Goal: Task Accomplishment & Management: Use online tool/utility

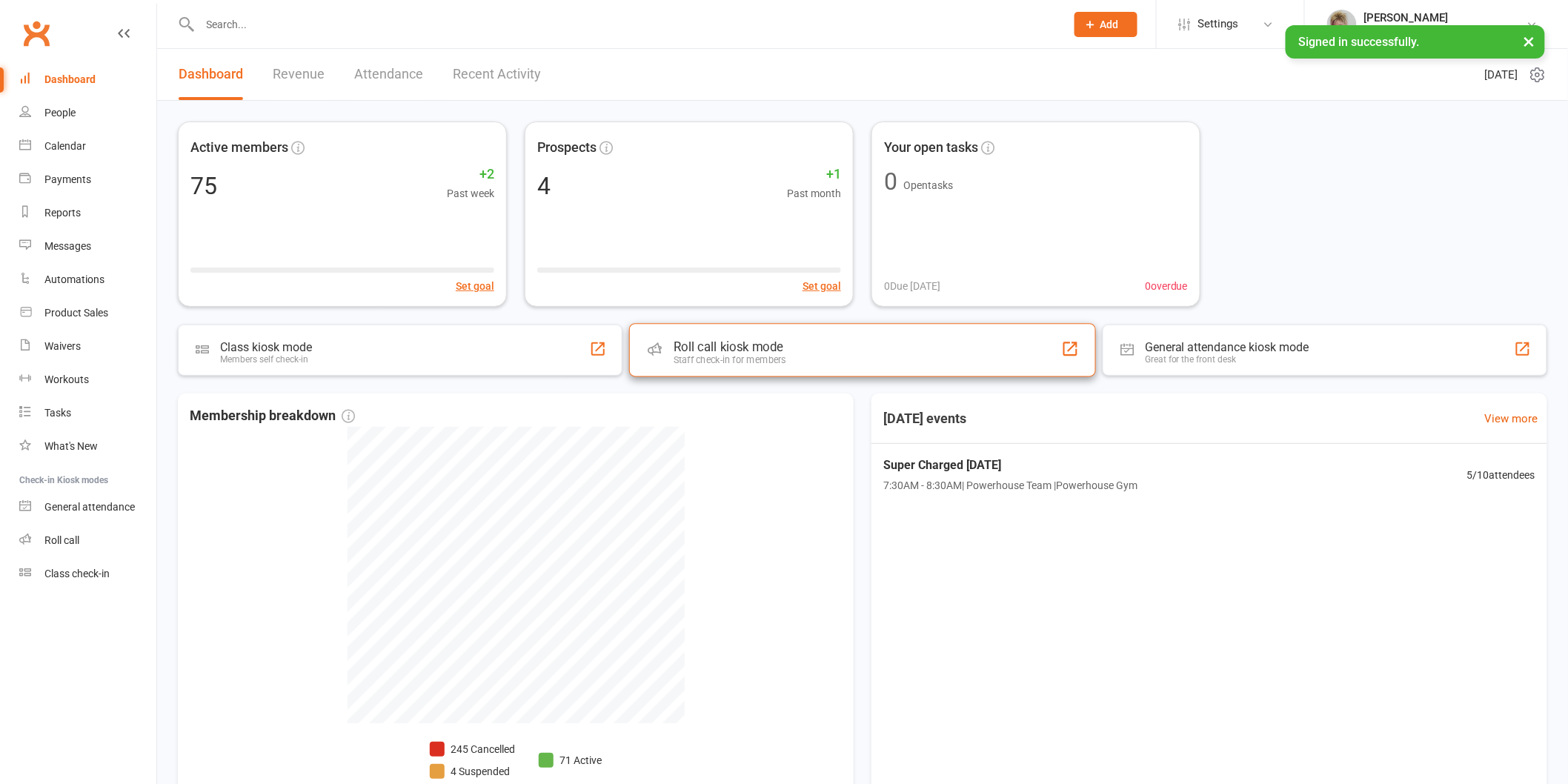
click at [798, 360] on div "Roll call kiosk mode Staff check-in for members" at bounding box center [862, 350] width 467 height 53
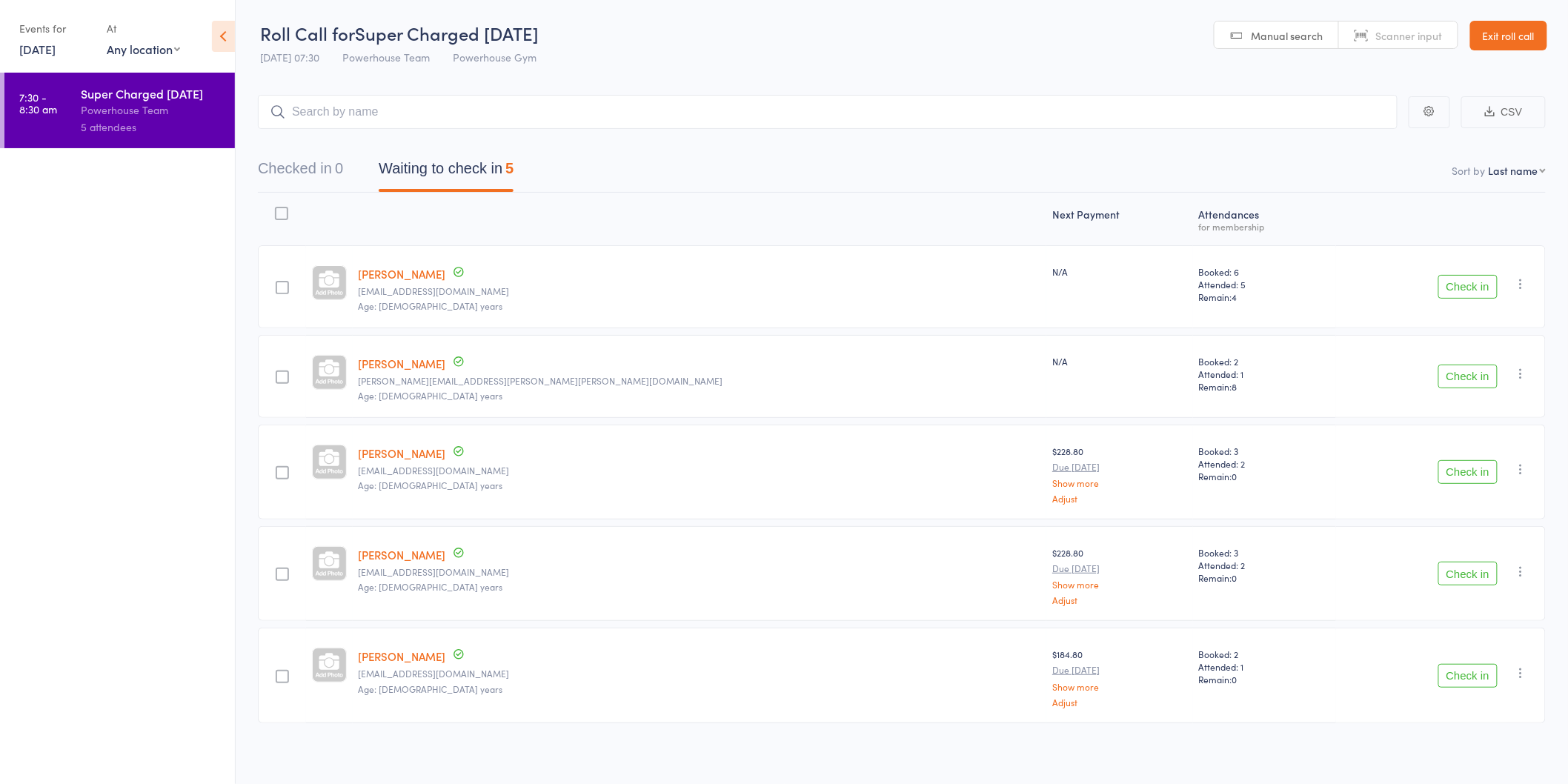
click at [1446, 284] on button "Check in" at bounding box center [1467, 286] width 59 height 24
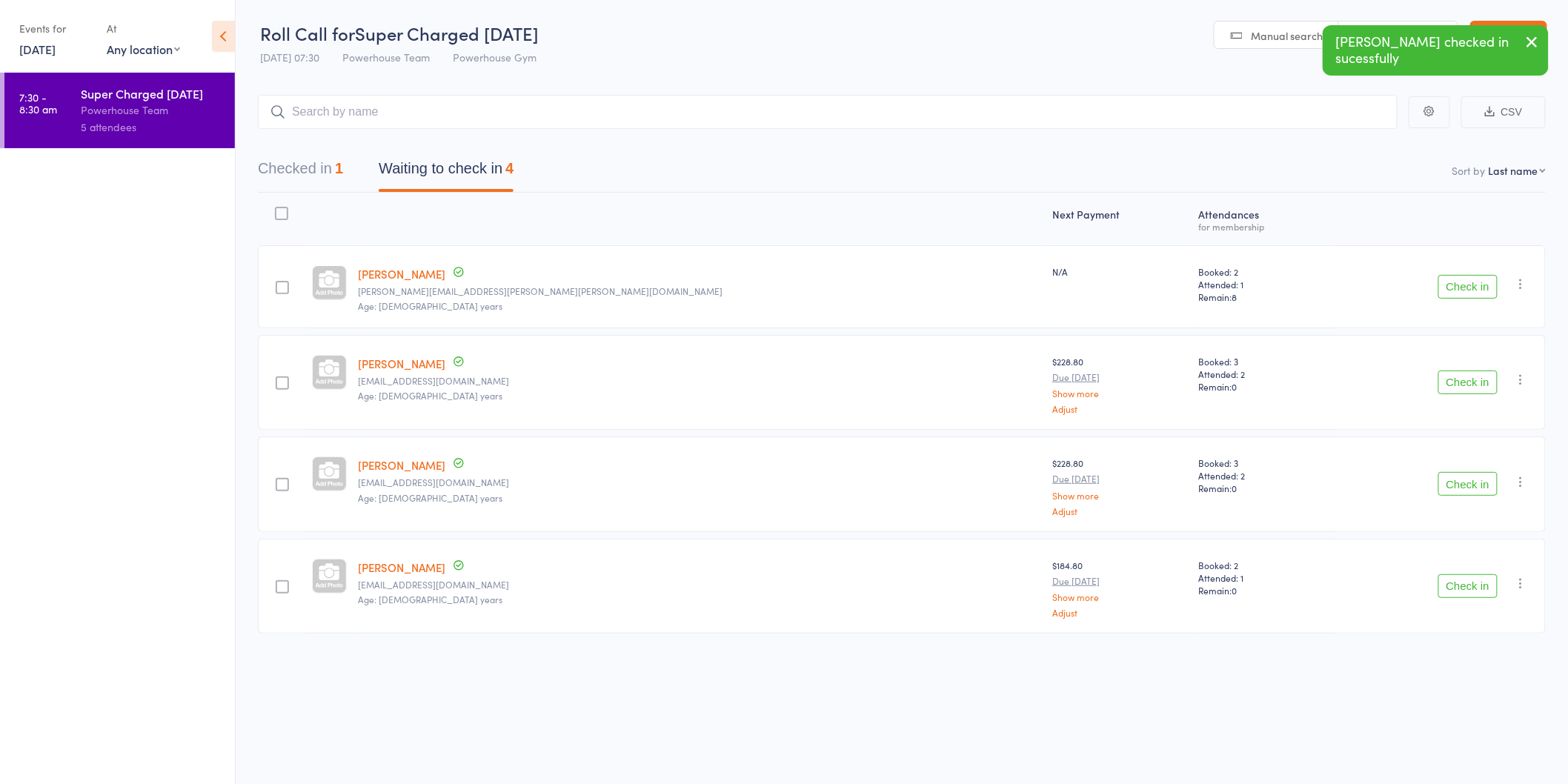
click at [1446, 284] on button "Check in" at bounding box center [1467, 286] width 59 height 24
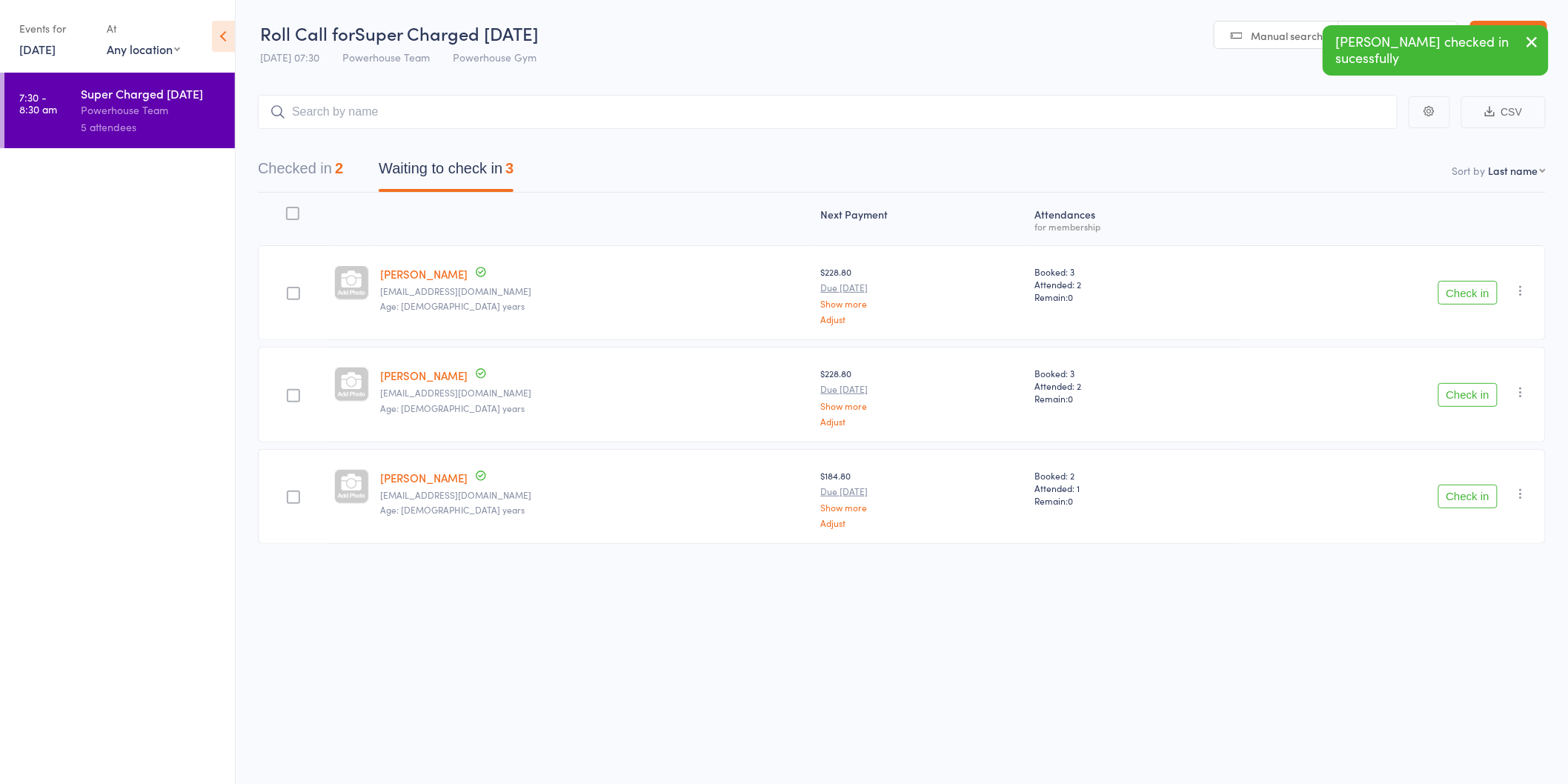
click at [1446, 284] on button "Check in" at bounding box center [1467, 292] width 59 height 24
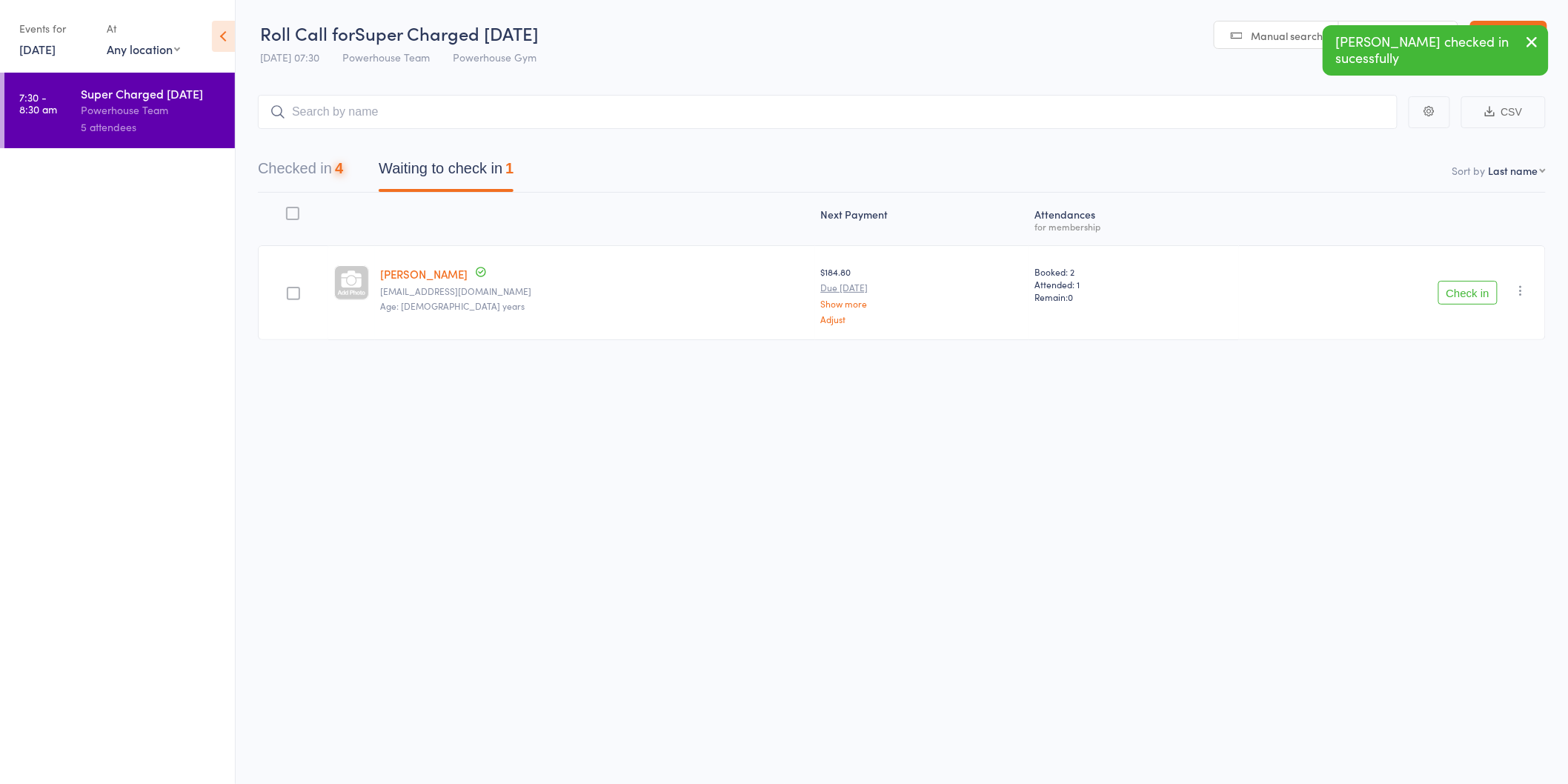
click at [1446, 284] on button "Check in" at bounding box center [1467, 292] width 59 height 24
